Goal: Consume media (video, audio)

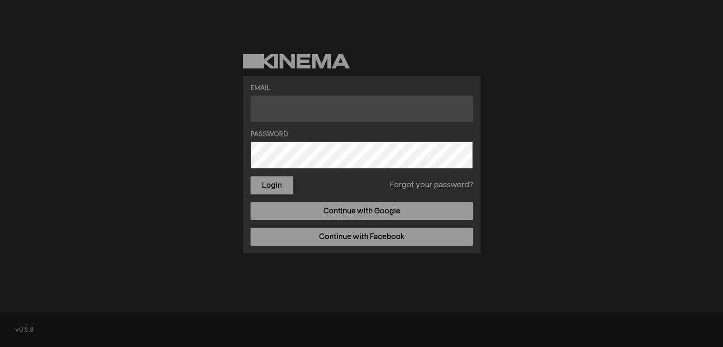
click at [282, 109] on input "text" at bounding box center [362, 109] width 223 height 27
paste input "[EMAIL_ADDRESS][DOMAIN_NAME]"
type input "[EMAIL_ADDRESS][DOMAIN_NAME]"
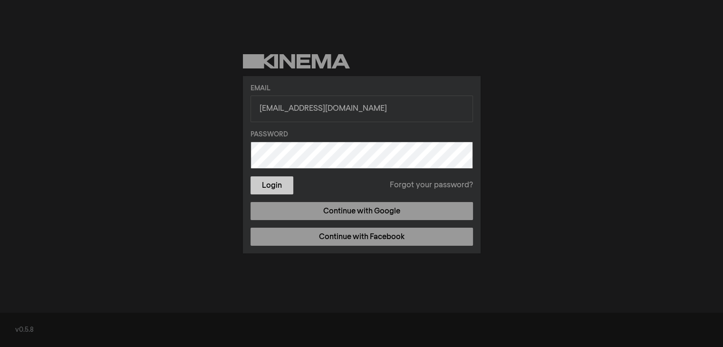
click at [267, 183] on button "Login" at bounding box center [272, 185] width 43 height 18
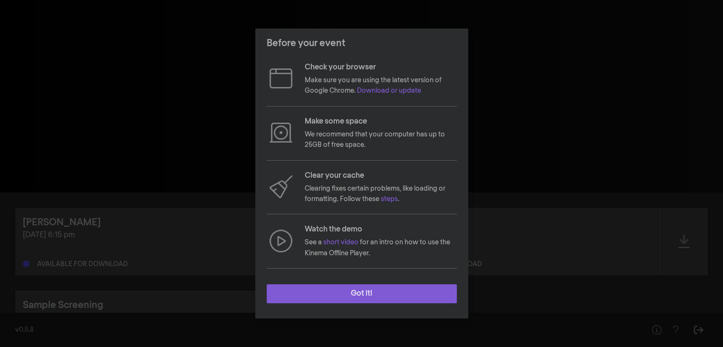
click at [395, 295] on button "Got it!" at bounding box center [362, 293] width 190 height 19
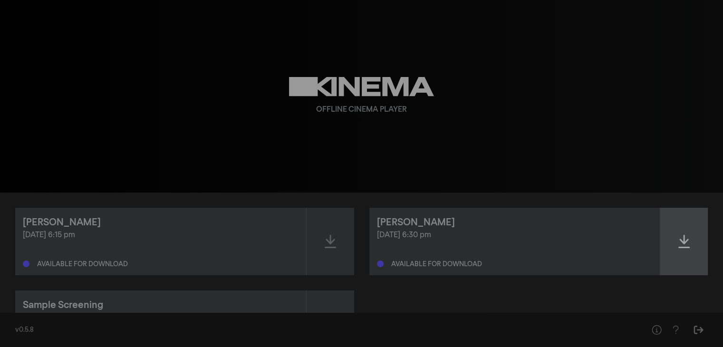
click at [678, 236] on icon at bounding box center [683, 241] width 11 height 15
click at [677, 250] on div at bounding box center [684, 242] width 48 height 68
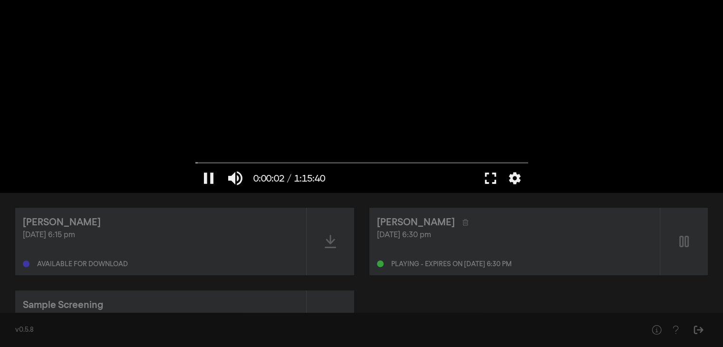
click at [486, 180] on button "fullscreen" at bounding box center [490, 178] width 27 height 29
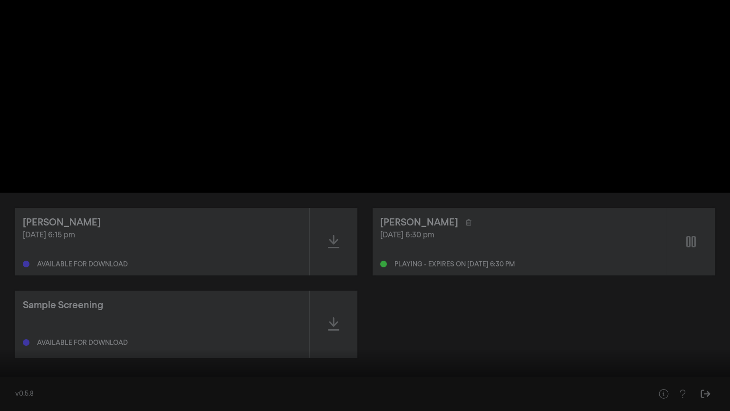
click at [382, 347] on input "Seek" at bounding box center [365, 381] width 721 height 6
click at [557, 347] on input "Seek" at bounding box center [365, 381] width 721 height 6
click at [635, 347] on input "Seek" at bounding box center [365, 381] width 721 height 6
click at [681, 347] on input "Seek" at bounding box center [365, 381] width 721 height 6
click at [19, 347] on button "pause" at bounding box center [18, 396] width 27 height 29
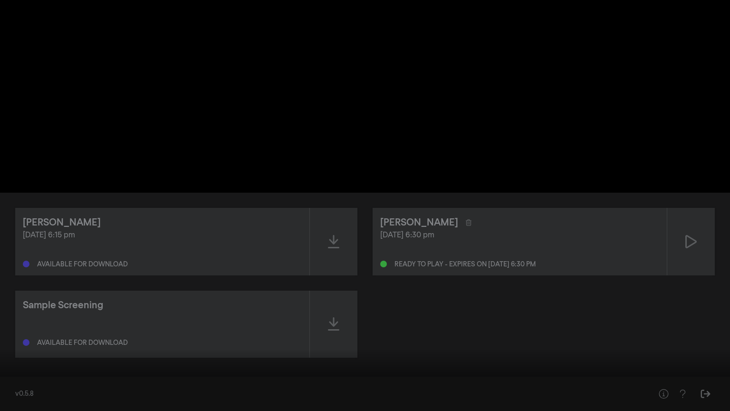
click at [6, 347] on input "Seek" at bounding box center [365, 381] width 721 height 6
type input "0"
click at [5, 347] on input "Seek" at bounding box center [365, 381] width 721 height 6
click at [688, 347] on button "fullscreen_exit" at bounding box center [688, 396] width 27 height 29
